Goal: Transaction & Acquisition: Obtain resource

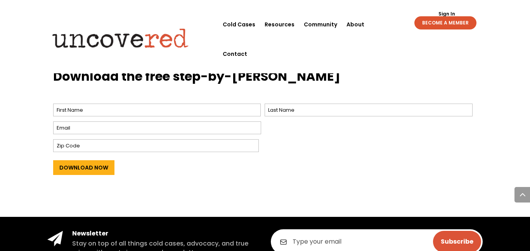
scroll to position [326, 0]
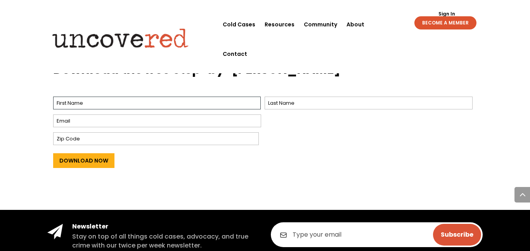
click at [92, 104] on input "First" at bounding box center [157, 103] width 208 height 13
type input "[PERSON_NAME]"
click at [339, 105] on input "Last" at bounding box center [369, 103] width 208 height 13
type input "[PERSON_NAME]"
click at [249, 118] on input "Email *" at bounding box center [157, 120] width 208 height 13
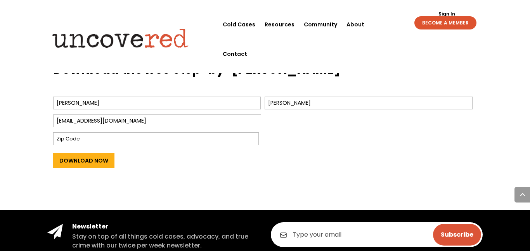
type input "[EMAIL_ADDRESS][DOMAIN_NAME]"
click at [218, 144] on input "Zip Code" at bounding box center [156, 138] width 206 height 13
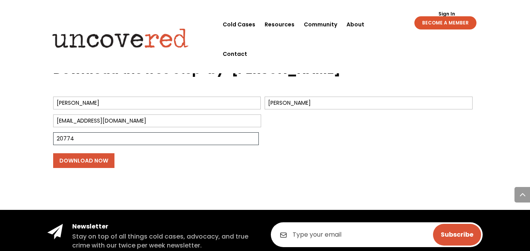
type input "20774"
click at [80, 161] on input "Download Now" at bounding box center [83, 160] width 61 height 15
click at [92, 159] on input "Download Now" at bounding box center [83, 160] width 61 height 15
click at [107, 158] on input "Download Now" at bounding box center [83, 160] width 61 height 15
click at [80, 161] on input "Download Now" at bounding box center [83, 160] width 61 height 15
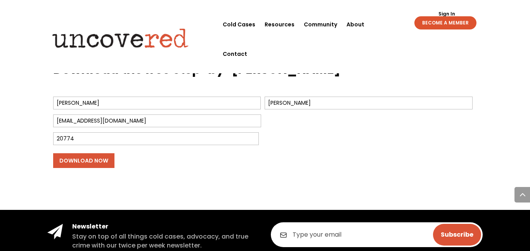
click at [80, 161] on input "Download Now" at bounding box center [83, 160] width 61 height 15
